Goal: Information Seeking & Learning: Understand process/instructions

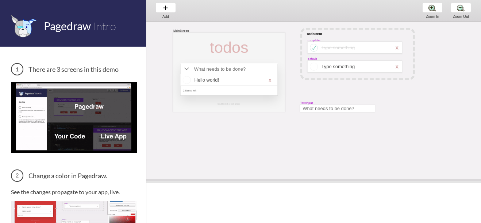
drag, startPoint x: 312, startPoint y: 124, endPoint x: 314, endPoint y: 189, distance: 65.4
click at [314, 183] on span at bounding box center [313, 182] width 335 height 4
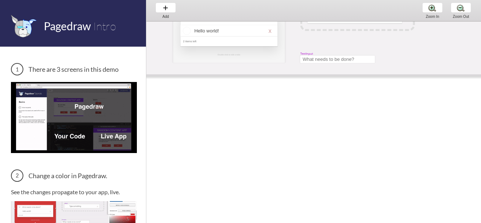
drag, startPoint x: 251, startPoint y: 188, endPoint x: 266, endPoint y: 75, distance: 113.9
click at [266, 75] on span at bounding box center [313, 76] width 335 height 4
click at [267, 74] on span at bounding box center [313, 76] width 335 height 4
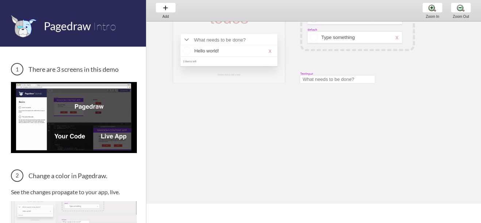
drag, startPoint x: 245, startPoint y: 74, endPoint x: 148, endPoint y: 171, distance: 136.8
click at [224, 206] on span at bounding box center [313, 204] width 335 height 4
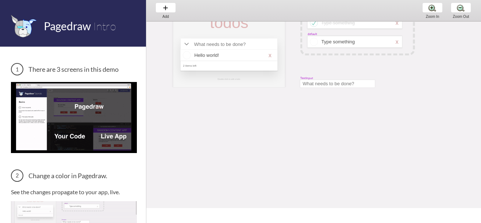
click at [54, 115] on img at bounding box center [74, 117] width 126 height 71
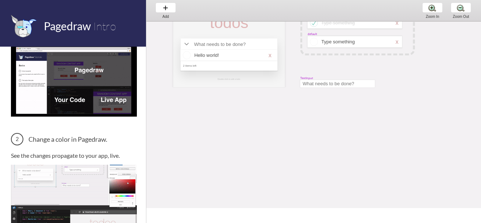
click at [64, 166] on img at bounding box center [74, 200] width 126 height 71
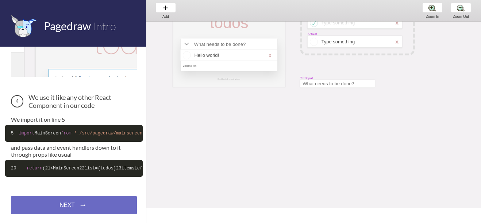
scroll to position [350, 0]
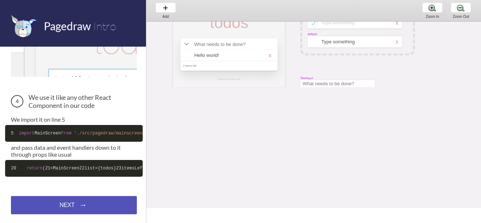
click at [101, 205] on div "NEXT → NEXT → NEXT →" at bounding box center [74, 205] width 126 height 18
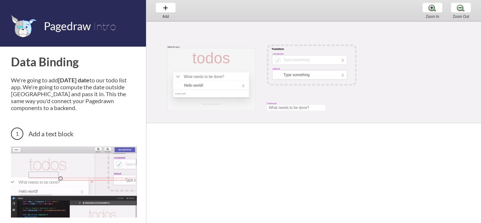
scroll to position [8, 0]
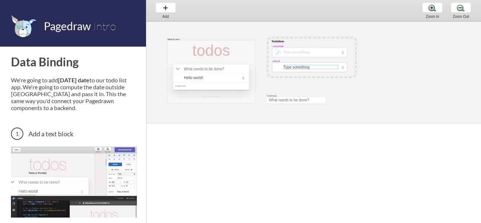
select select "3"
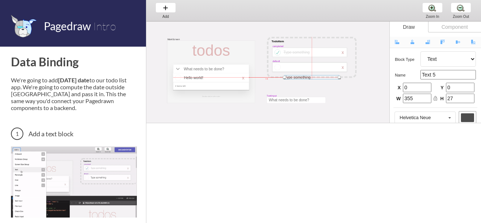
drag, startPoint x: 290, startPoint y: 66, endPoint x: 291, endPoint y: 77, distance: 11.7
click at [291, 76] on div at bounding box center [311, 77] width 55 height 4
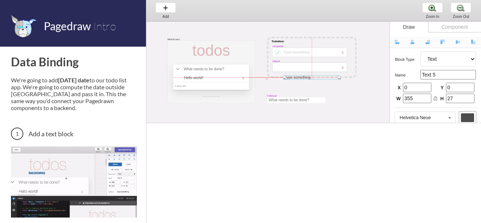
click at [291, 77] on div at bounding box center [311, 77] width 55 height 4
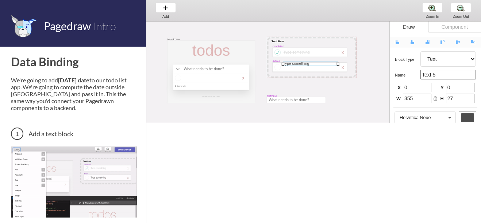
drag, startPoint x: 291, startPoint y: 77, endPoint x: 285, endPoint y: 61, distance: 16.9
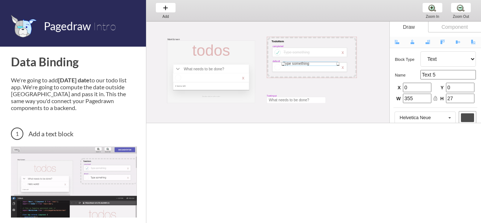
click at [288, 62] on div at bounding box center [310, 64] width 55 height 4
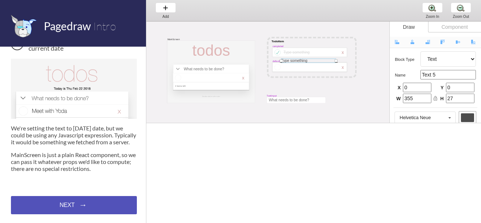
scroll to position [482, 0]
click at [97, 210] on div "NEXT → NEXT → NEXT →" at bounding box center [74, 205] width 126 height 18
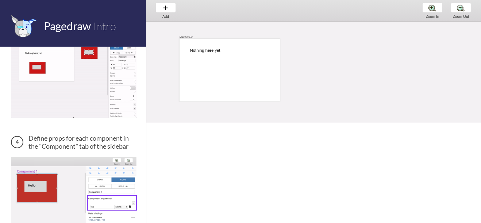
scroll to position [349, 0]
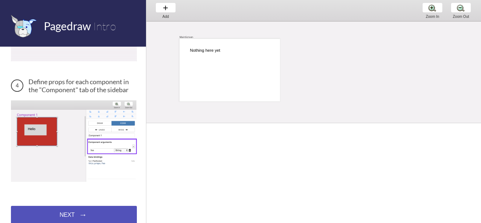
click at [83, 210] on div "NEXT → NEXT → NEXT →" at bounding box center [74, 215] width 126 height 18
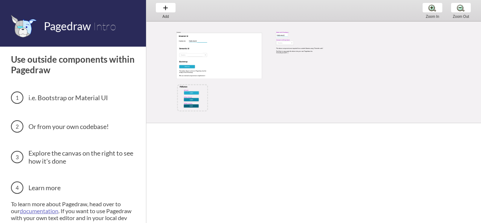
scroll to position [27, 0]
